Goal: Information Seeking & Learning: Learn about a topic

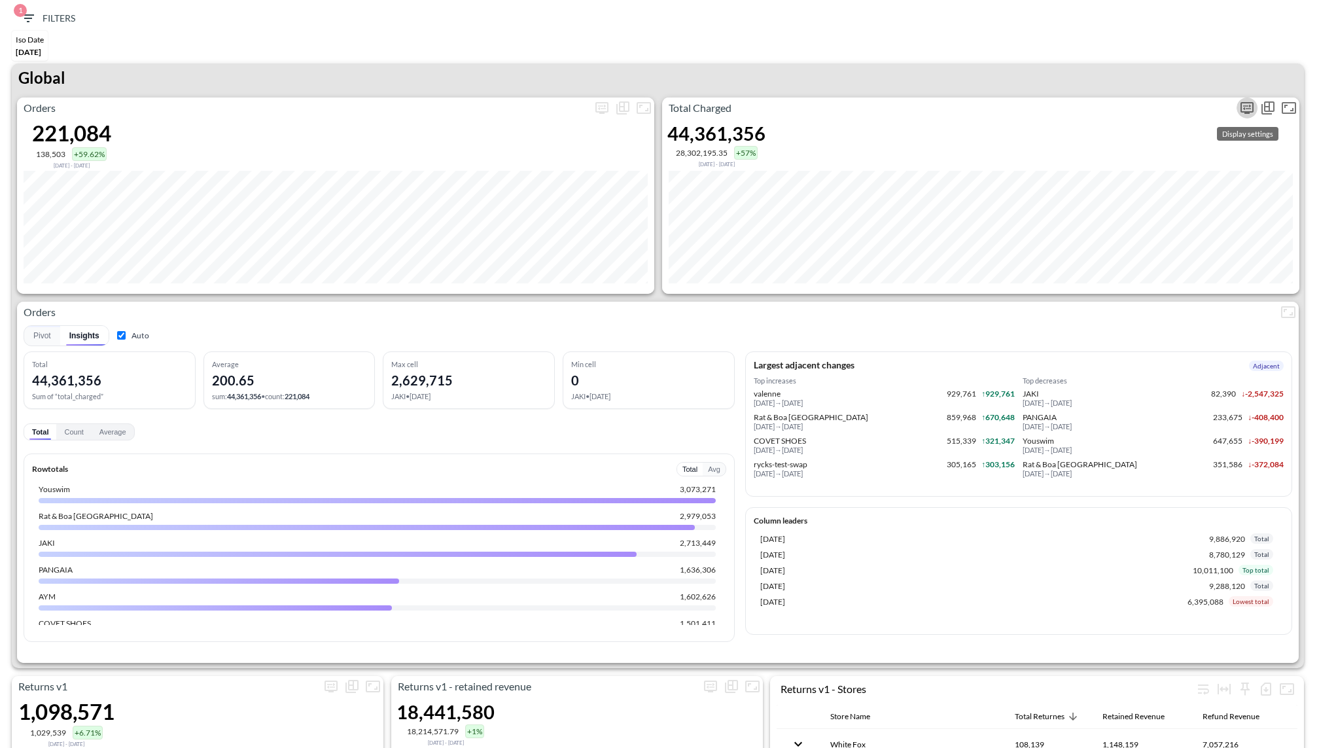
click at [1244, 107] on icon "more" at bounding box center [1247, 107] width 8 height 5
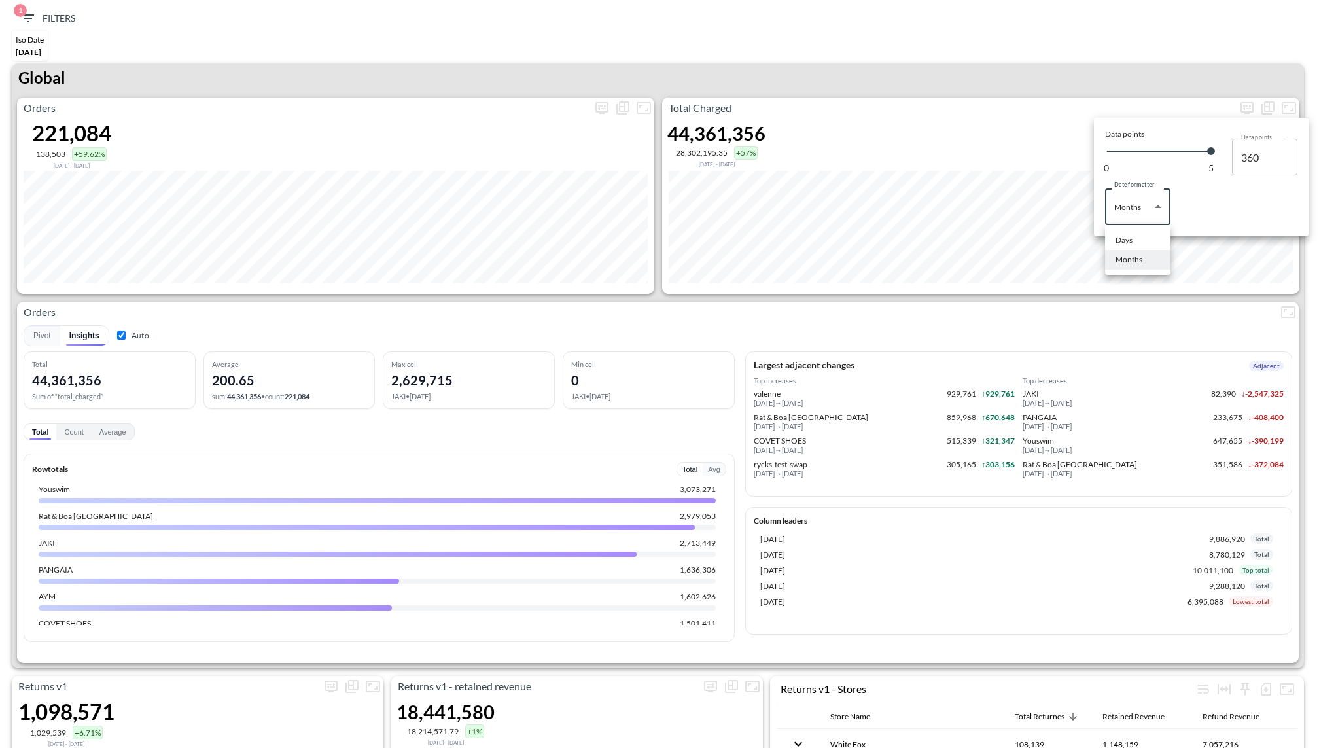
click at [1136, 215] on body "BI.P.EYE, Interactive Analytics Dashboards 1 Filters Iso Date May 01, 2025 Retu…" at bounding box center [659, 374] width 1319 height 748
click at [1116, 243] on div "Days" at bounding box center [1124, 240] width 17 height 12
type input "Days"
type input "140"
click at [997, 58] on div at bounding box center [659, 374] width 1319 height 748
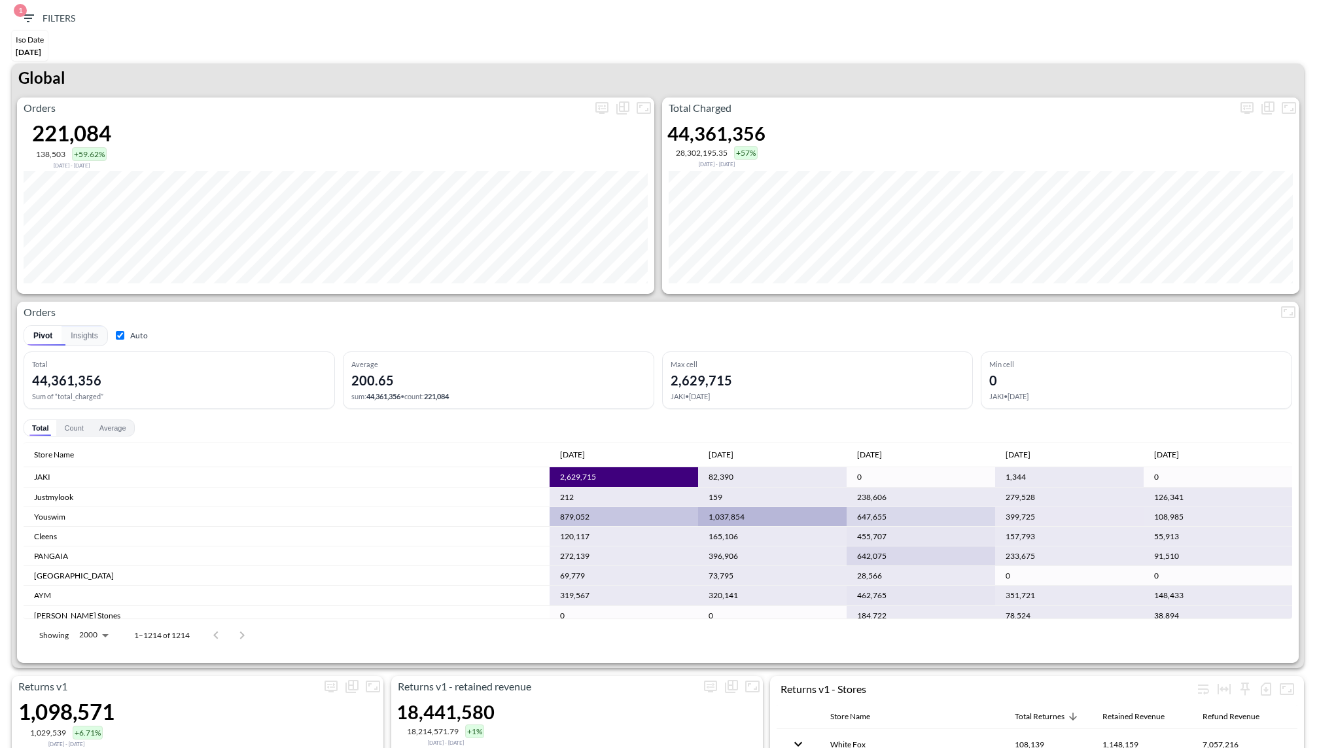
click at [812, 323] on div "Pivot Insights Auto Total 44,361,356 Sum of “total_charged” Average 200.65 sum:…" at bounding box center [658, 488] width 1269 height 330
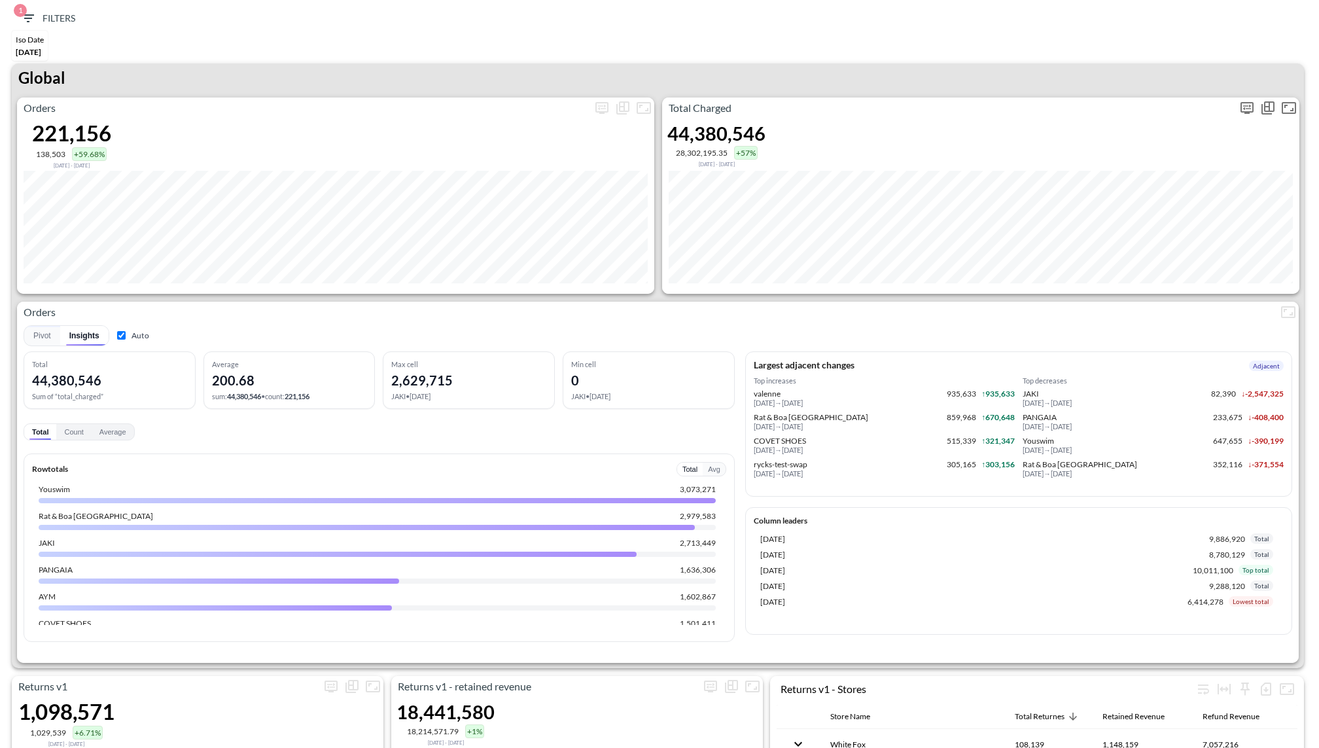
click at [1243, 106] on icon "more" at bounding box center [1247, 108] width 16 height 16
click at [1148, 207] on body "BI.P.EYE, Interactive Analytics Dashboards 1 Filters Iso Date [DATE] Returns v2…" at bounding box center [659, 374] width 1319 height 748
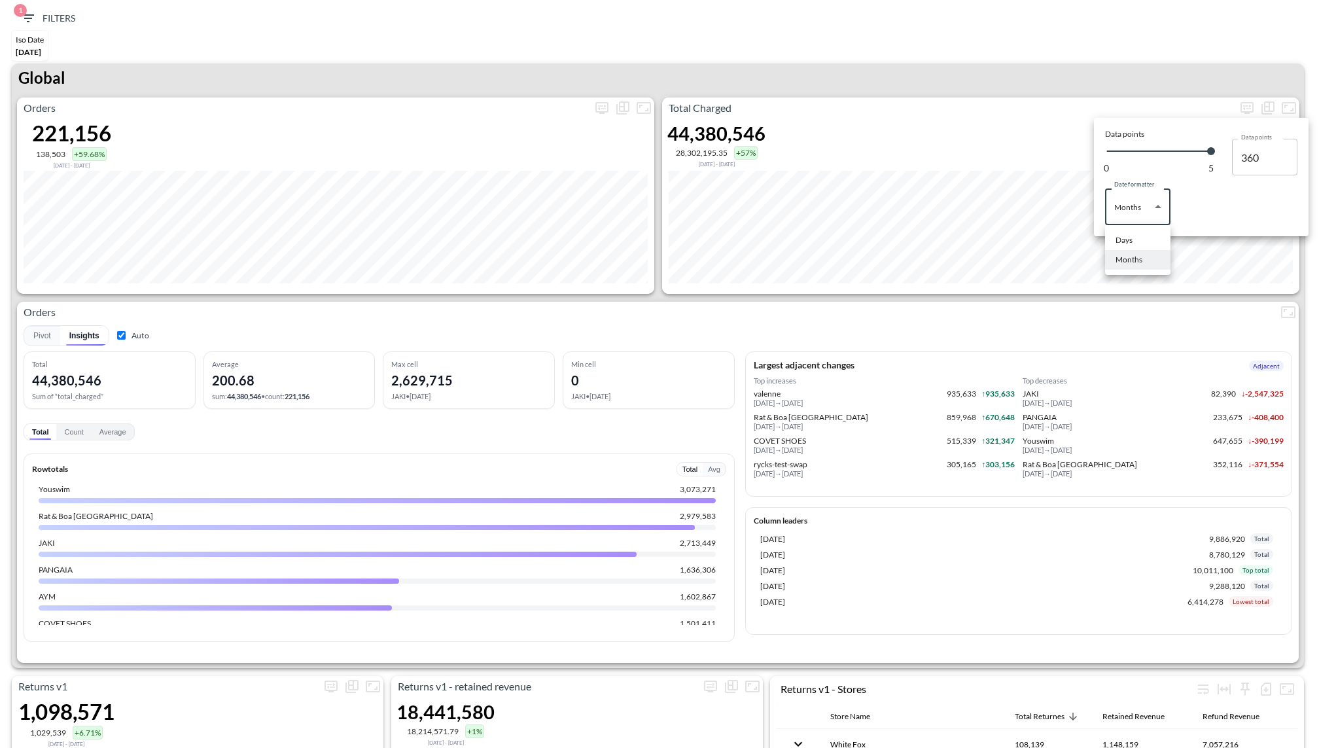
click at [1125, 236] on div "Days" at bounding box center [1124, 240] width 17 height 12
type input "Days"
type input "140"
click at [1002, 58] on div at bounding box center [659, 374] width 1319 height 748
